Goal: Find specific page/section: Find specific page/section

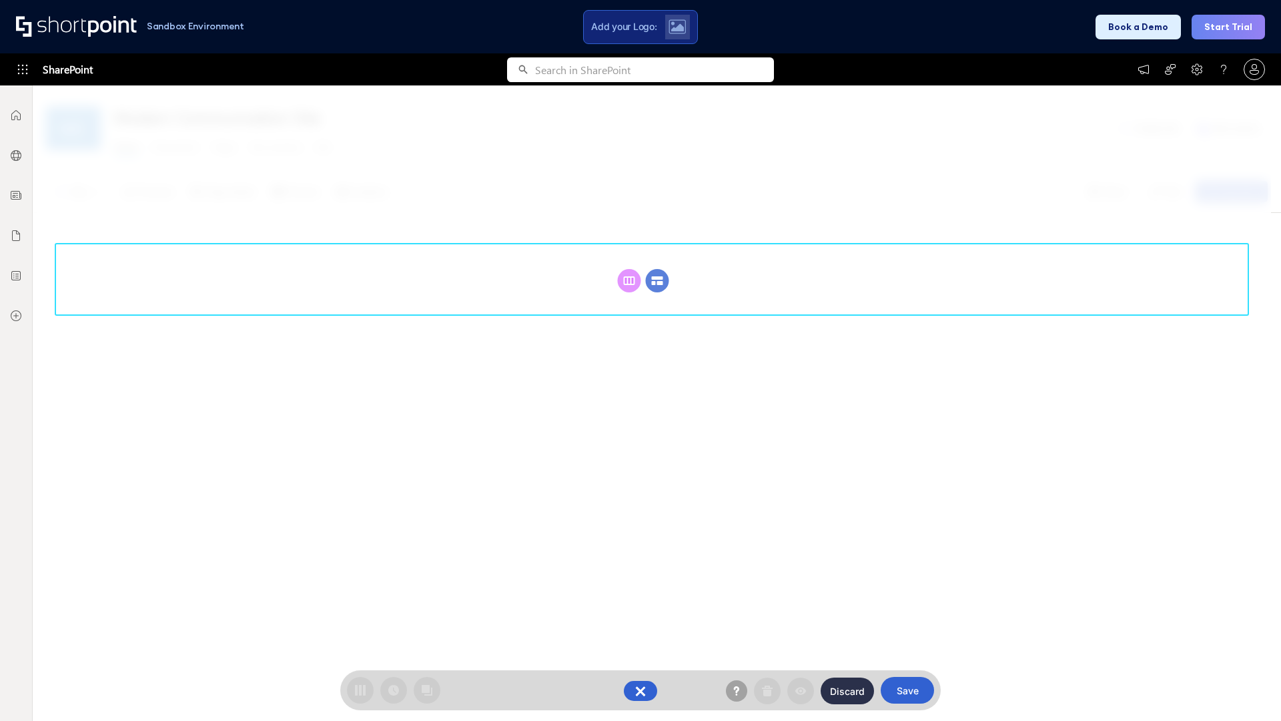
click at [657, 280] on circle at bounding box center [657, 280] width 23 height 23
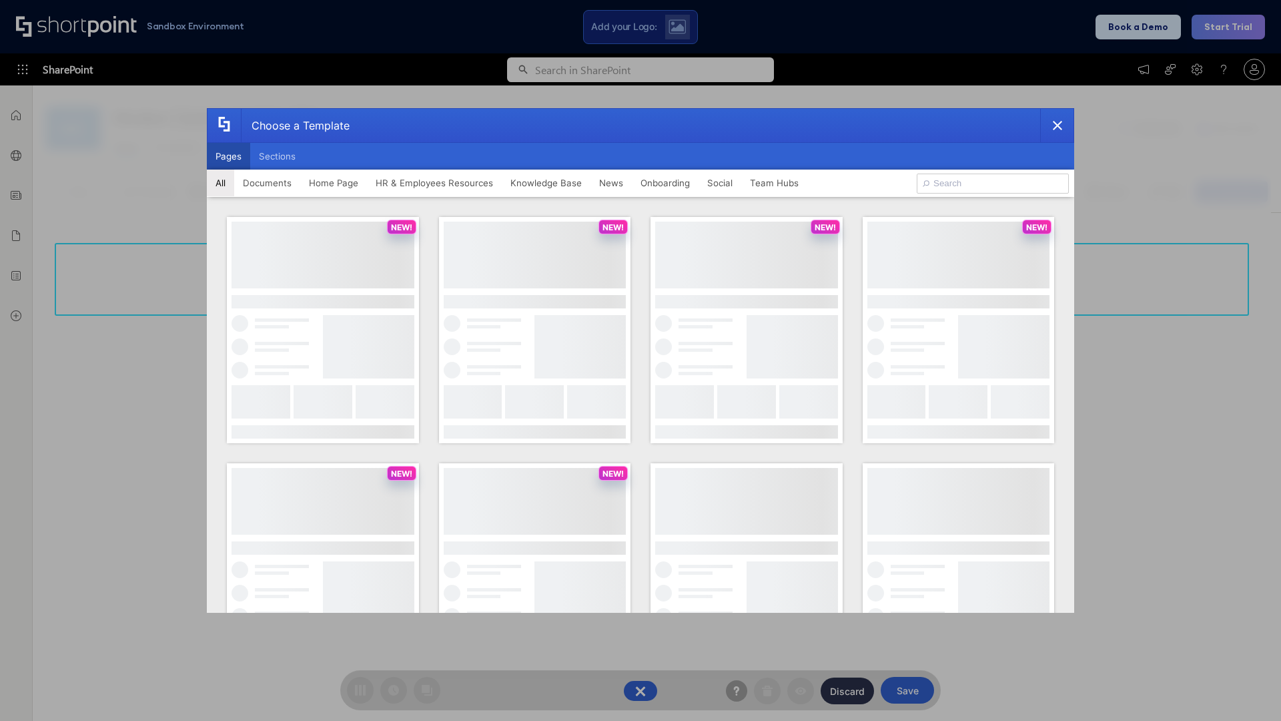
click at [228, 156] on button "Pages" at bounding box center [228, 156] width 43 height 27
type input "News Portal 4"
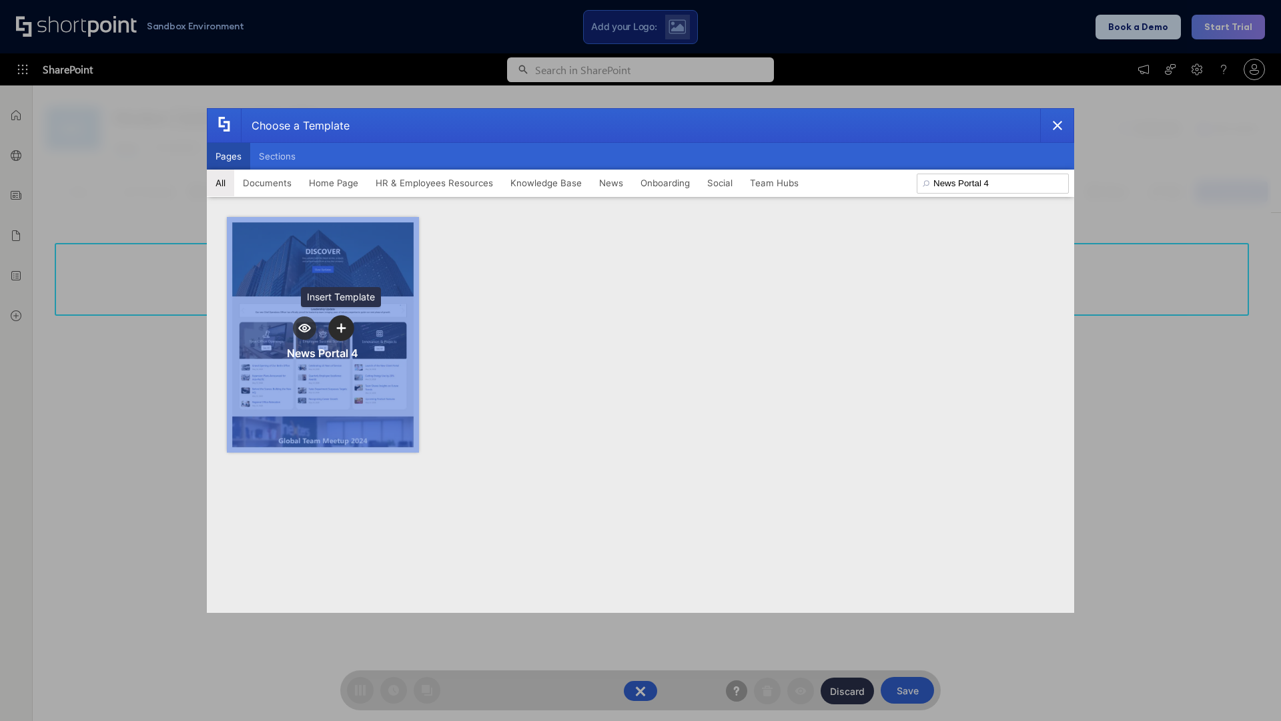
click at [341, 328] on icon "template selector" at bounding box center [340, 327] width 9 height 9
